Goal: Task Accomplishment & Management: Manage account settings

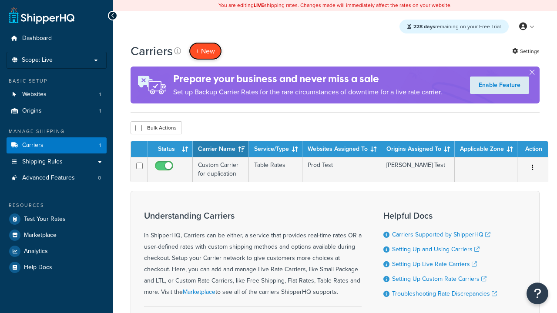
click at [205, 51] on button "+ New" at bounding box center [205, 51] width 33 height 18
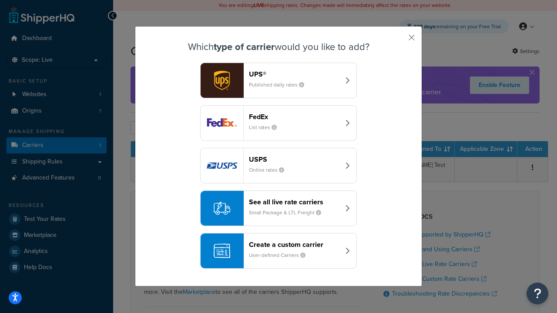
click at [294, 117] on header "FedEx" at bounding box center [294, 117] width 91 height 8
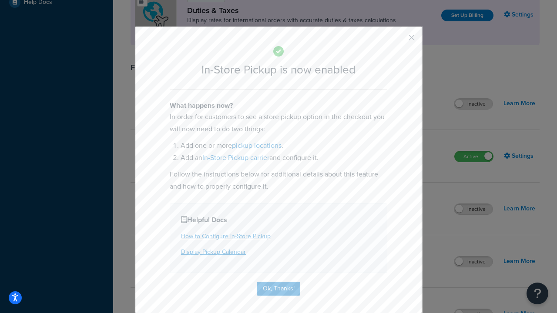
click at [398, 40] on button "button" at bounding box center [399, 41] width 2 height 2
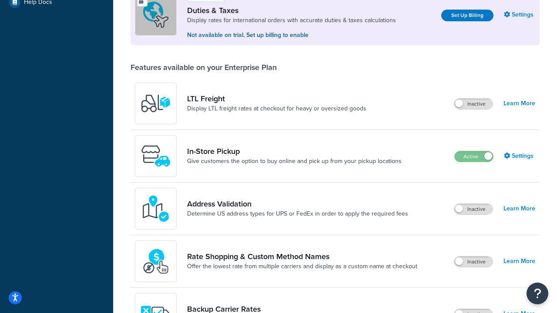
scroll to position [265, 0]
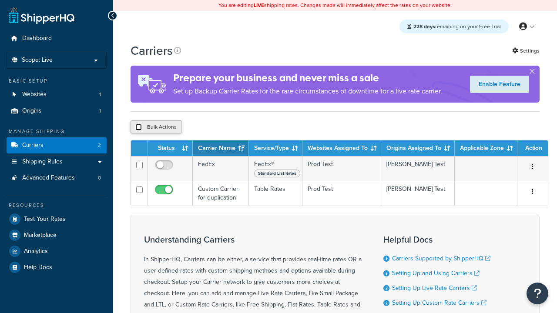
click at [138, 128] on input "checkbox" at bounding box center [138, 127] width 7 height 7
checkbox input "true"
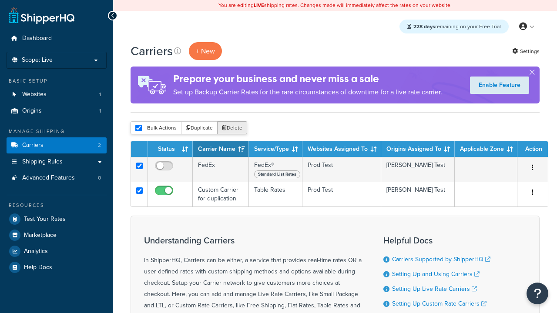
click at [234, 128] on button "Delete" at bounding box center [232, 127] width 30 height 13
